Goal: Transaction & Acquisition: Purchase product/service

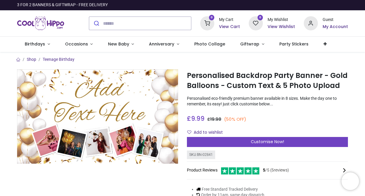
click at [172, 121] on img at bounding box center [97, 116] width 161 height 94
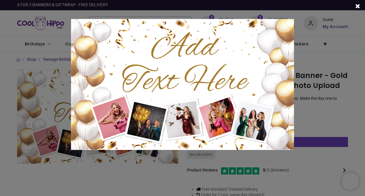
click at [357, 7] on span at bounding box center [357, 6] width 5 height 6
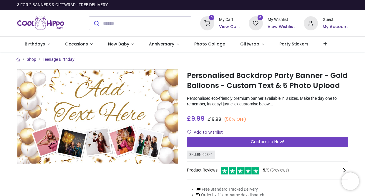
click at [347, 60] on ol "Shop Teenage Birthday" at bounding box center [183, 60] width 340 height 6
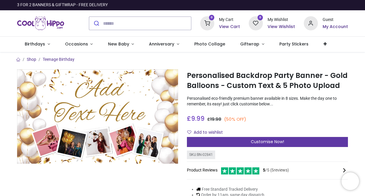
click at [251, 139] on span "Customise Now!" at bounding box center [267, 141] width 33 height 6
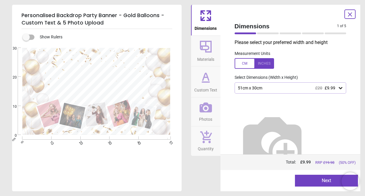
click at [267, 88] on div "51cm x 30cm £20 £9.99" at bounding box center [287, 87] width 101 height 5
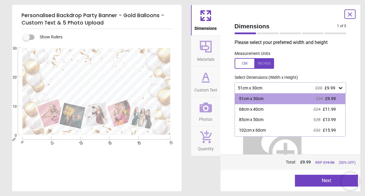
click at [265, 90] on div "51cm x 30cm £20 £9.99" at bounding box center [291, 87] width 112 height 11
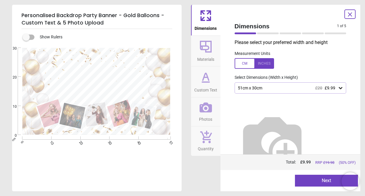
click at [213, 48] on icon at bounding box center [206, 46] width 14 height 14
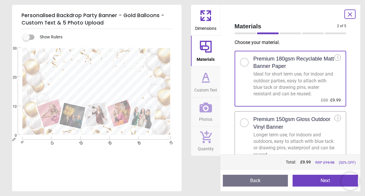
click at [202, 83] on icon at bounding box center [206, 77] width 14 height 14
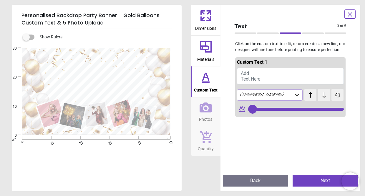
type input "**"
click at [202, 103] on icon at bounding box center [206, 107] width 12 height 10
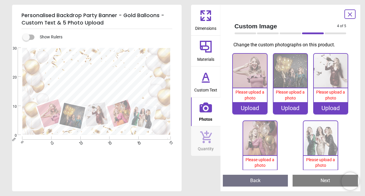
click at [202, 127] on button "Quantity" at bounding box center [205, 140] width 29 height 29
click at [206, 85] on span "Custom Text" at bounding box center [205, 88] width 23 height 9
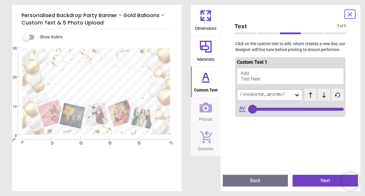
type input "**"
